Goal: Task Accomplishment & Management: Use online tool/utility

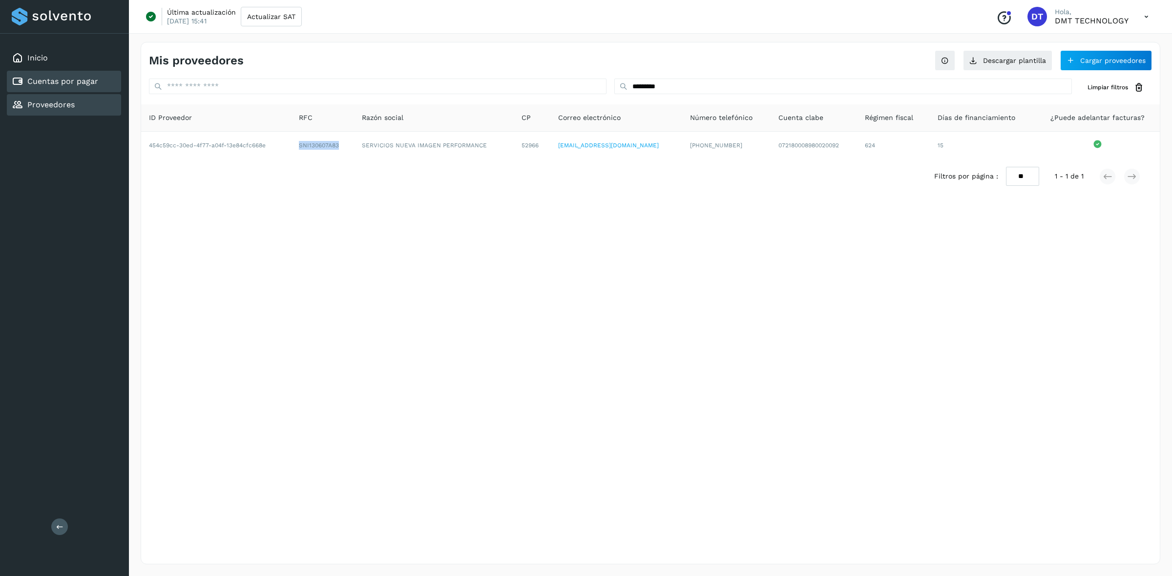
click at [73, 77] on link "Cuentas por pagar" at bounding box center [62, 81] width 71 height 9
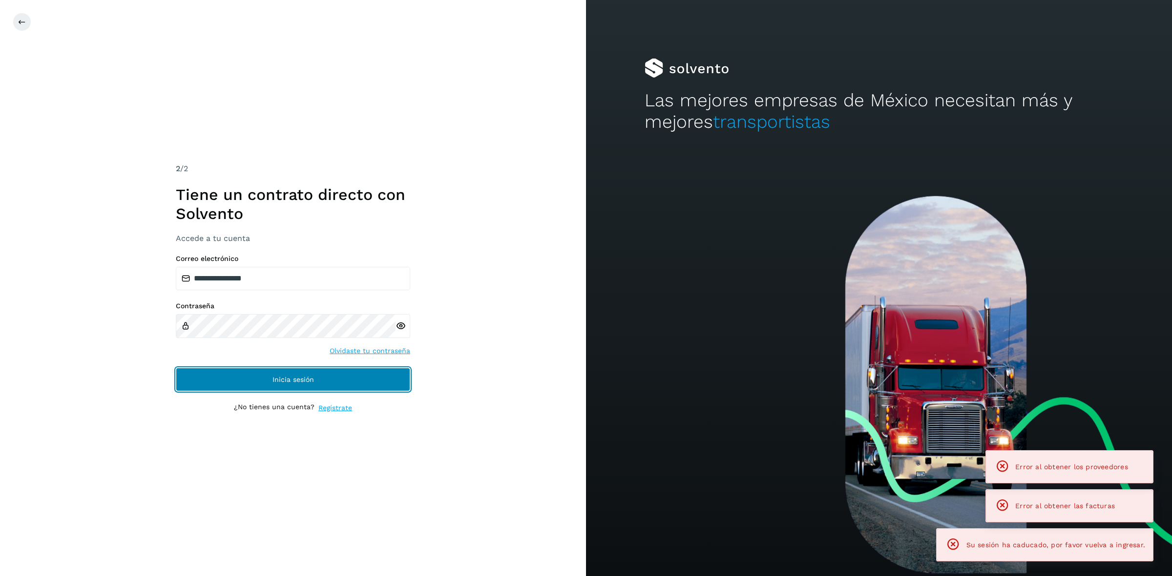
click at [216, 376] on button "Inicia sesión" at bounding box center [293, 379] width 234 height 23
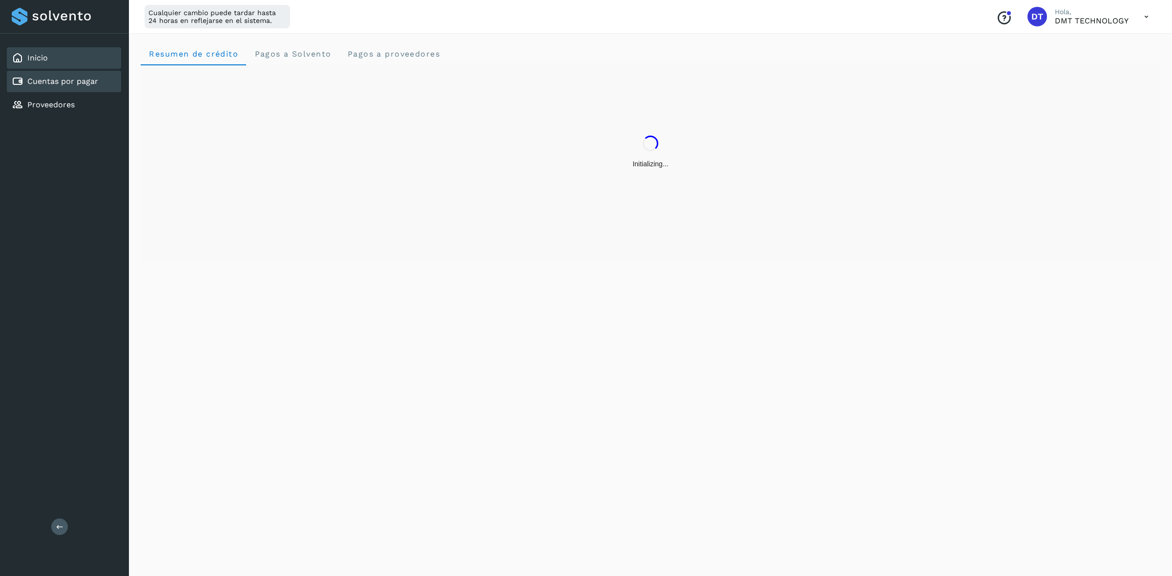
click at [68, 77] on link "Cuentas por pagar" at bounding box center [62, 81] width 71 height 9
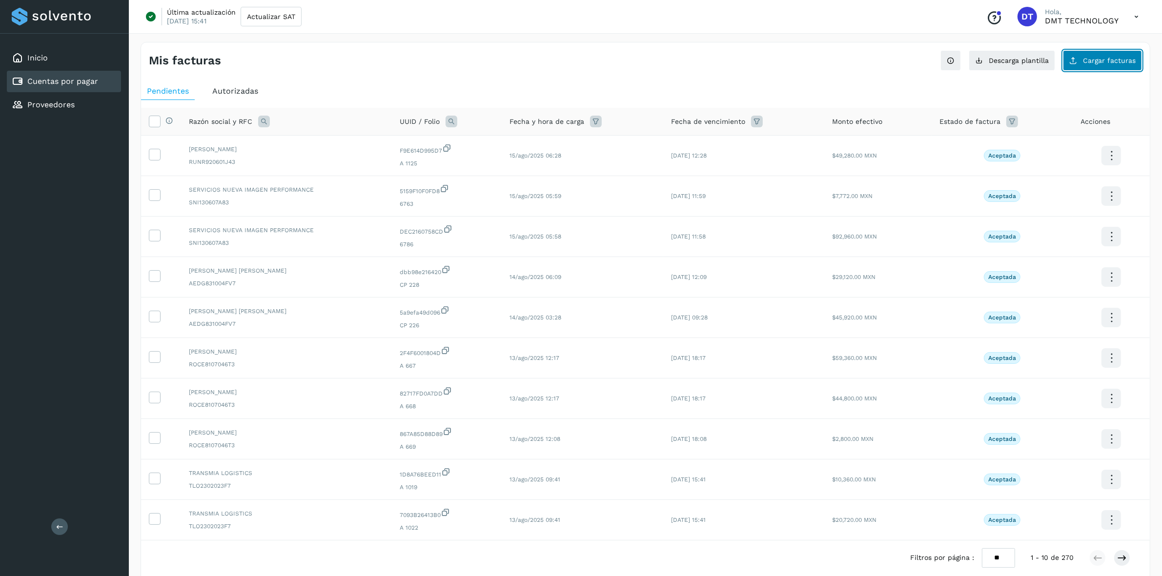
click at [1101, 63] on span "Cargar facturas" at bounding box center [1109, 60] width 53 height 7
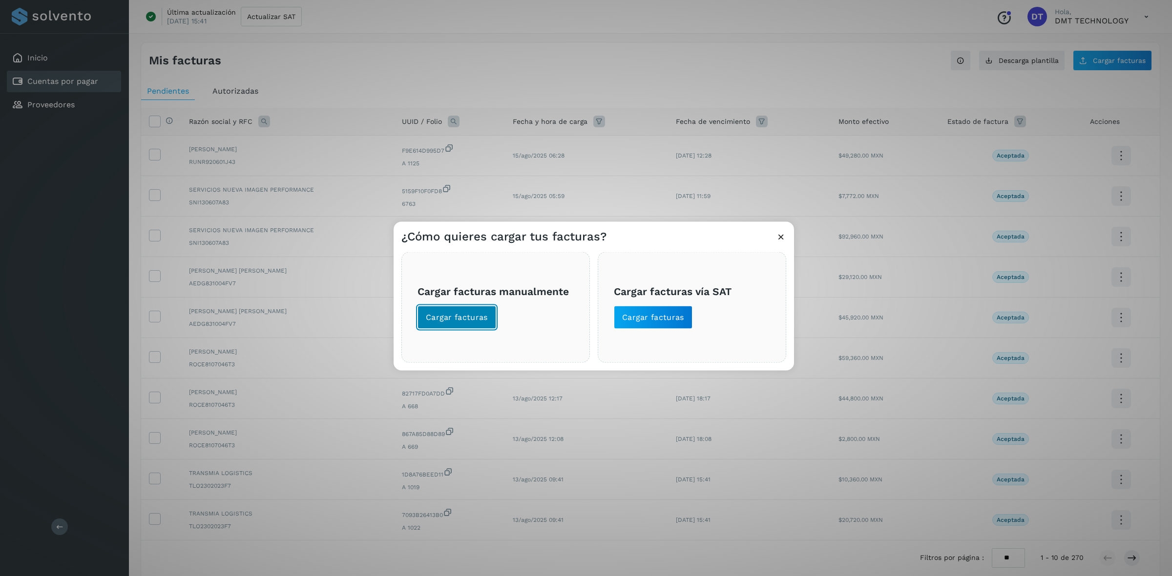
click at [440, 317] on span "Cargar facturas" at bounding box center [457, 317] width 62 height 11
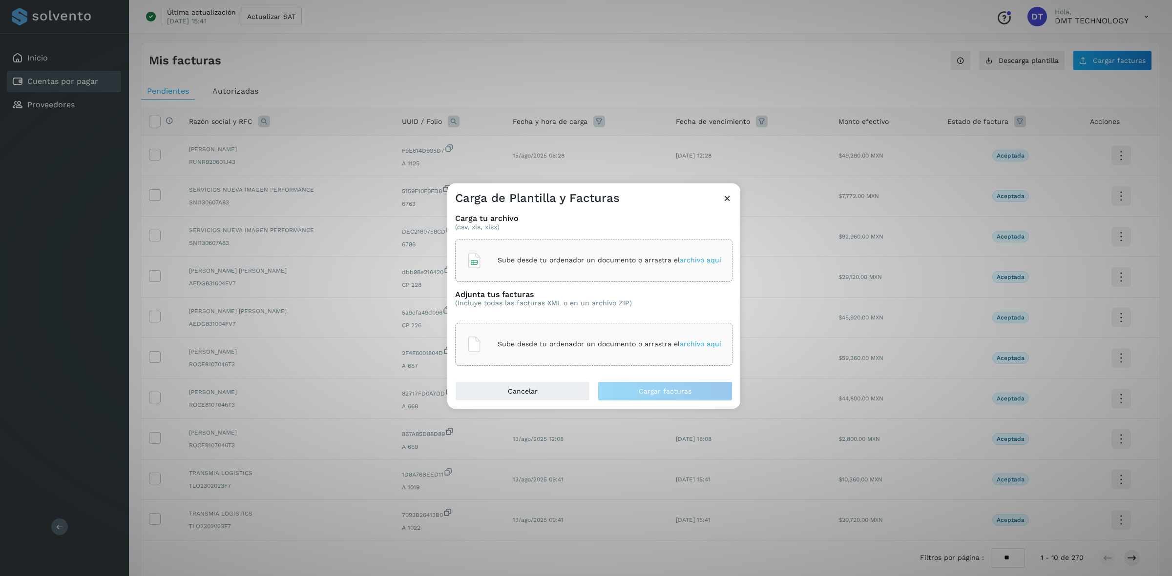
click at [532, 271] on div "Sube desde tu ordenador un documento o arrastra el archivo aquí" at bounding box center [593, 260] width 255 height 26
click at [512, 348] on p "Sube desde tu ordenador un documento o arrastra el archivo aquí" at bounding box center [609, 344] width 224 height 8
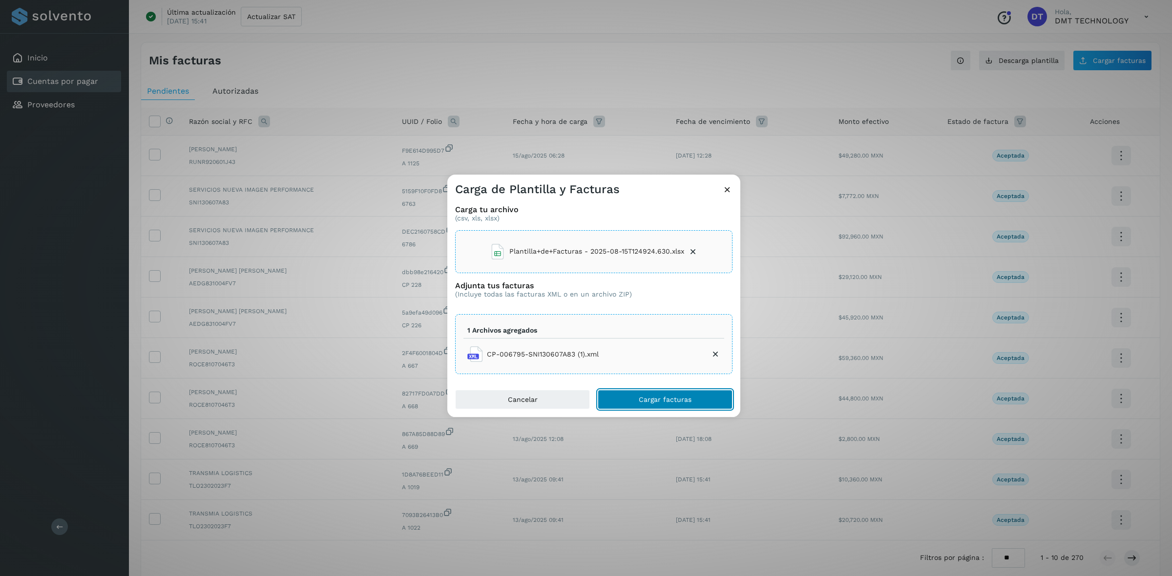
click at [636, 402] on button "Cargar facturas" at bounding box center [664, 400] width 135 height 20
